Goal: Information Seeking & Learning: Learn about a topic

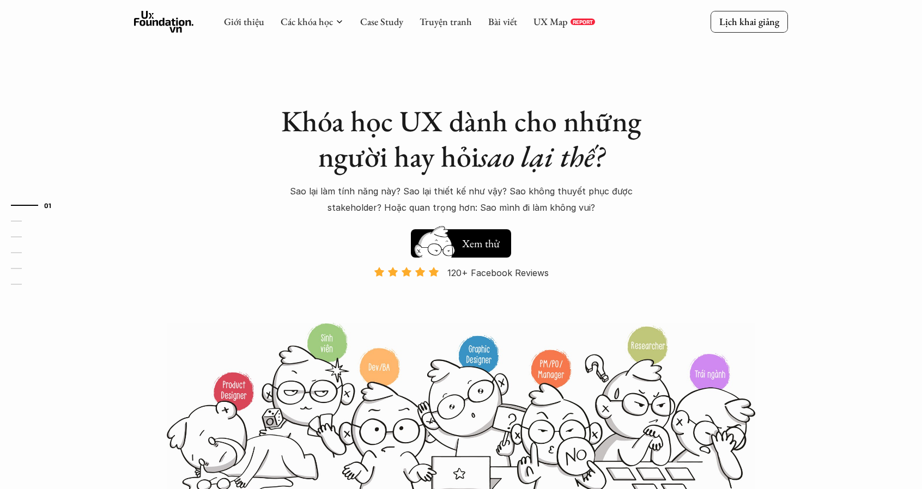
click at [390, 22] on link "Case Study" at bounding box center [381, 21] width 43 height 13
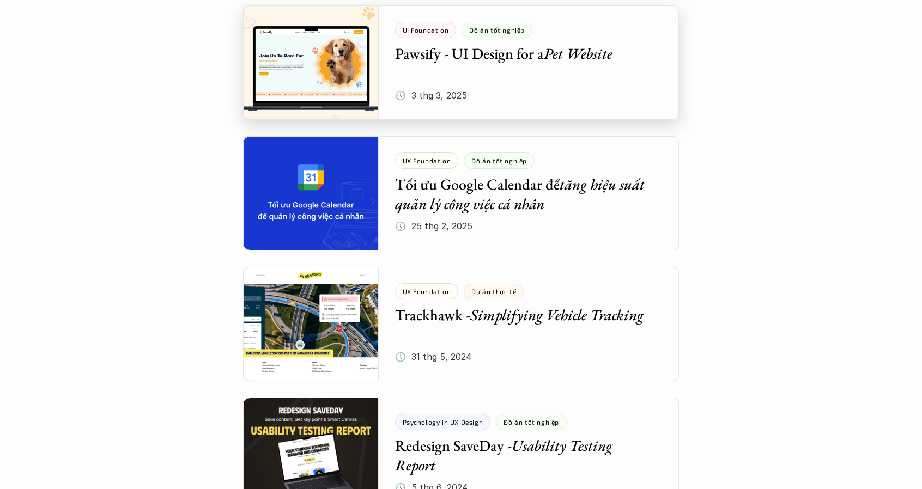
scroll to position [639, 0]
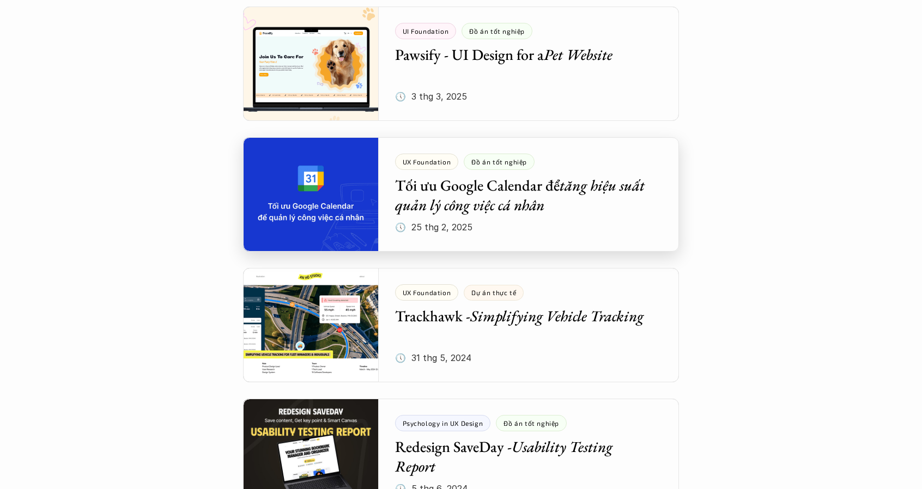
click at [445, 203] on div at bounding box center [461, 194] width 436 height 114
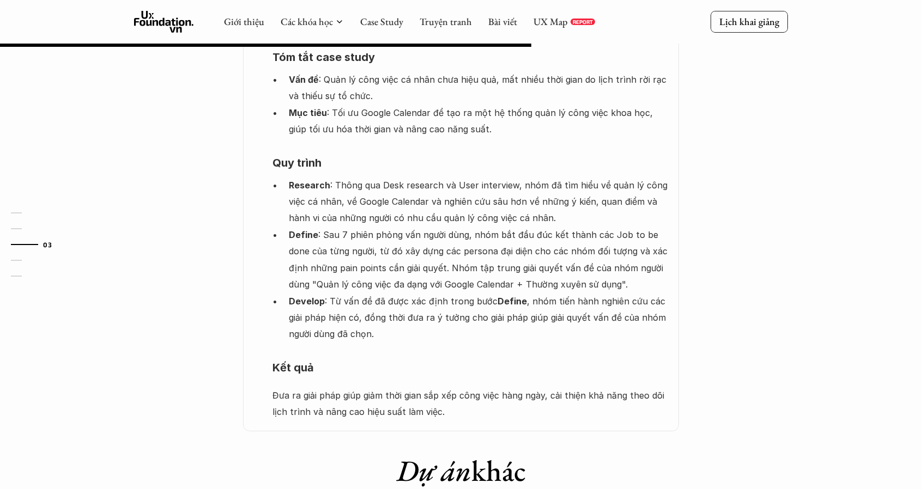
scroll to position [702, 0]
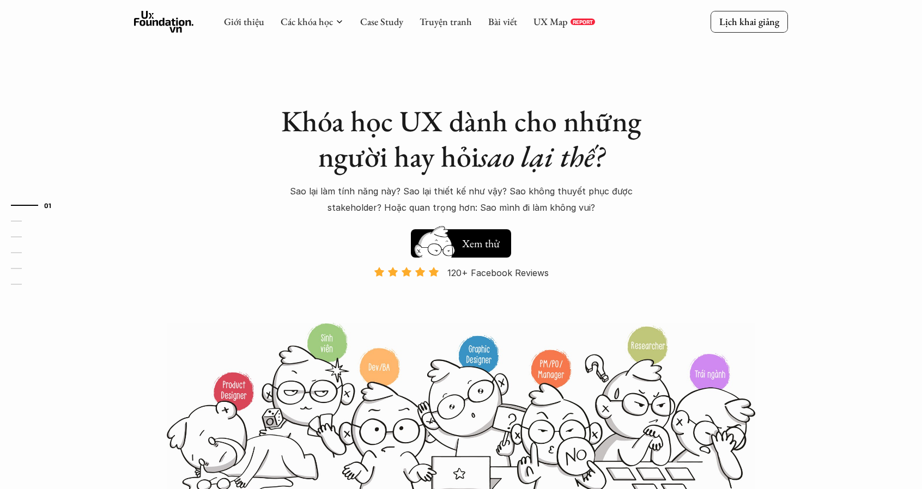
click at [384, 26] on link "Case Study" at bounding box center [381, 21] width 43 height 13
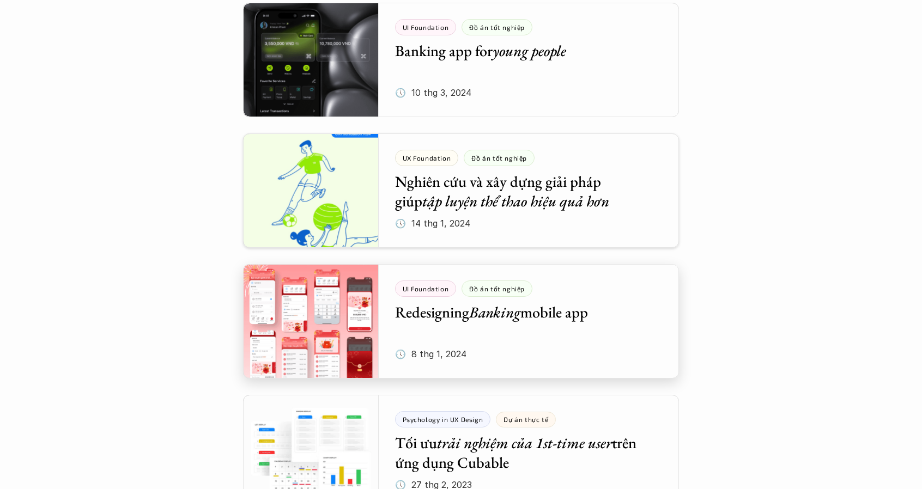
scroll to position [1692, 0]
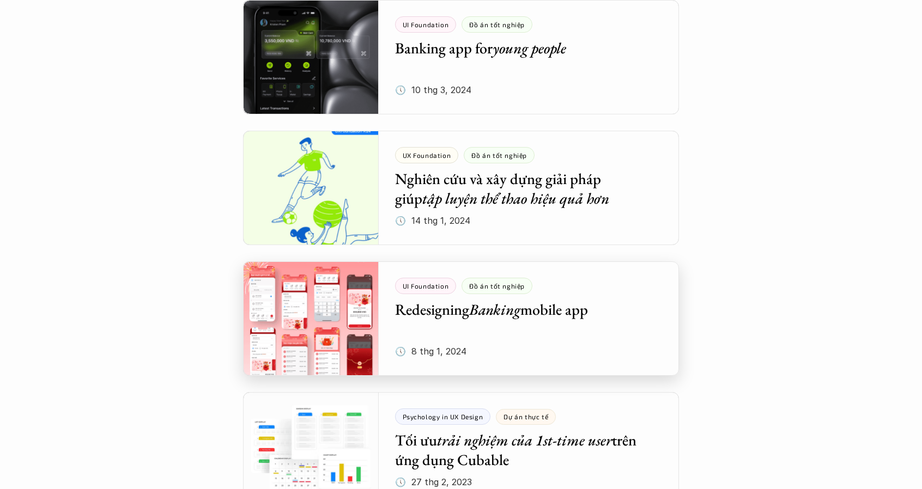
click at [302, 318] on div at bounding box center [461, 319] width 436 height 114
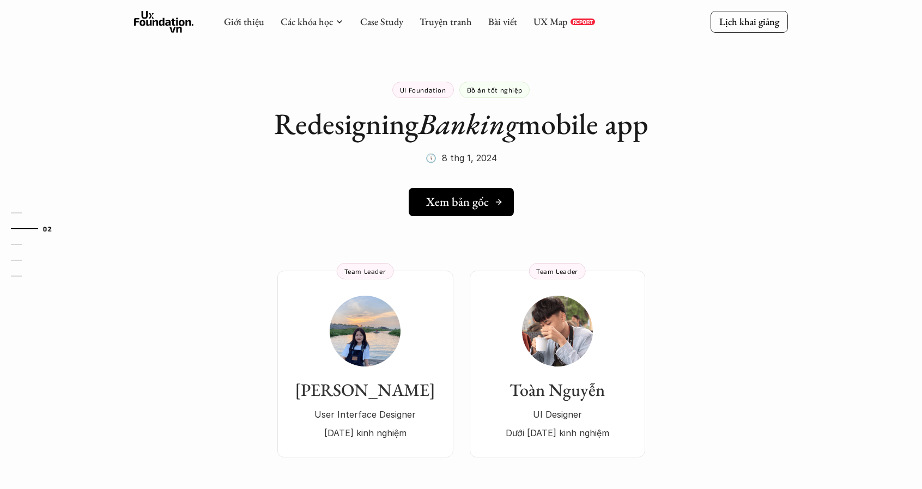
click at [440, 209] on h5 "Xem bản gốc" at bounding box center [457, 202] width 63 height 14
